Goal: Information Seeking & Learning: Check status

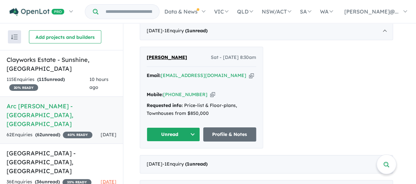
scroll to position [274, 0]
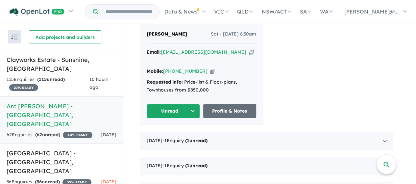
click at [292, 132] on div "[DATE] - 1 Enquir y ( 1 unread)" at bounding box center [266, 141] width 253 height 18
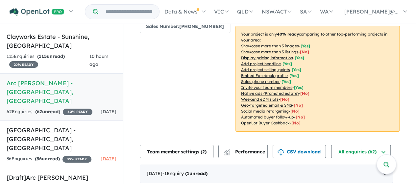
scroll to position [28, 0]
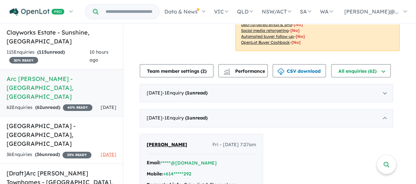
scroll to position [174, 0]
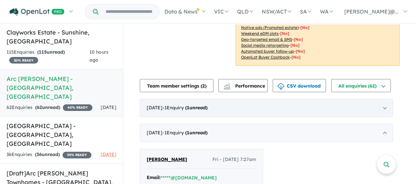
click at [228, 103] on div "[DATE] - 1 Enquir y ( 1 unread)" at bounding box center [266, 108] width 253 height 18
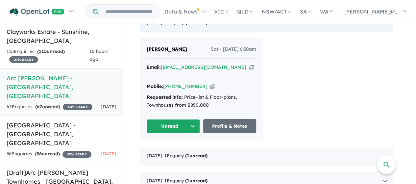
scroll to position [332, 0]
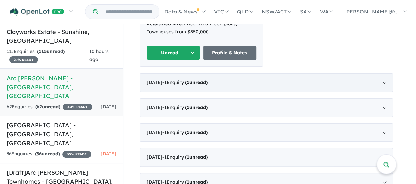
click at [215, 73] on div "[DATE] - 1 Enquir y ( 1 unread)" at bounding box center [266, 82] width 253 height 18
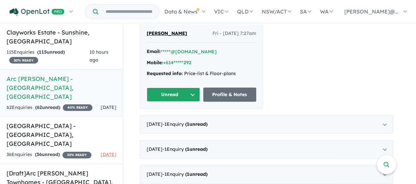
scroll to position [280, 0]
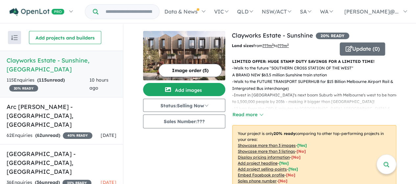
scroll to position [1, 0]
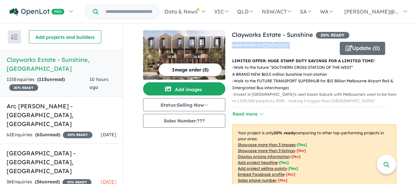
drag, startPoint x: 416, startPoint y: 30, endPoint x: 414, endPoint y: 47, distance: 17.2
click at [414, 47] on div "View 5 projects in your account Clayworks Estate - Sunshine 20 % READY Land siz…" at bounding box center [269, 104] width 293 height 161
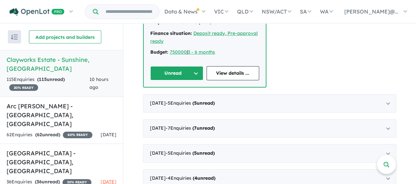
scroll to position [460, 0]
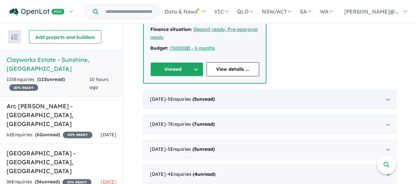
click at [226, 90] on div "July 2025 - 5 Enquir ies ( 5 unread)" at bounding box center [269, 99] width 253 height 18
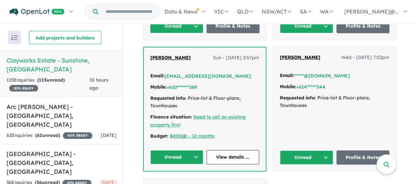
scroll to position [373, 0]
